Goal: Entertainment & Leisure: Consume media (video, audio)

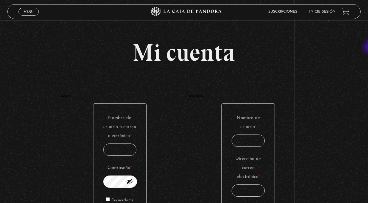
type input "[EMAIL_ADDRESS][DOMAIN_NAME]"
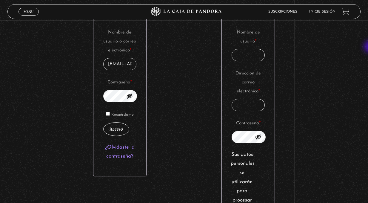
scroll to position [96, 0]
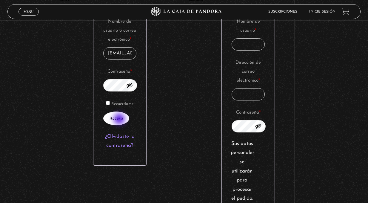
click at [120, 119] on button "Acceso" at bounding box center [116, 118] width 26 height 14
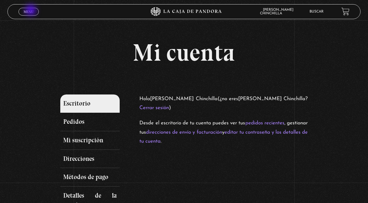
click at [31, 11] on span "Menu" at bounding box center [29, 12] width 10 height 4
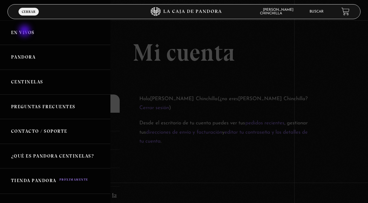
click at [25, 31] on link "En vivos" at bounding box center [55, 32] width 110 height 25
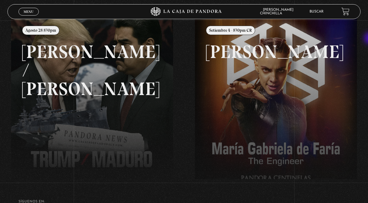
scroll to position [77, 0]
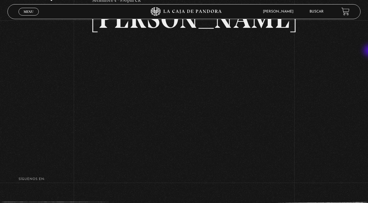
scroll to position [50, 0]
